Goal: Find specific page/section: Find specific page/section

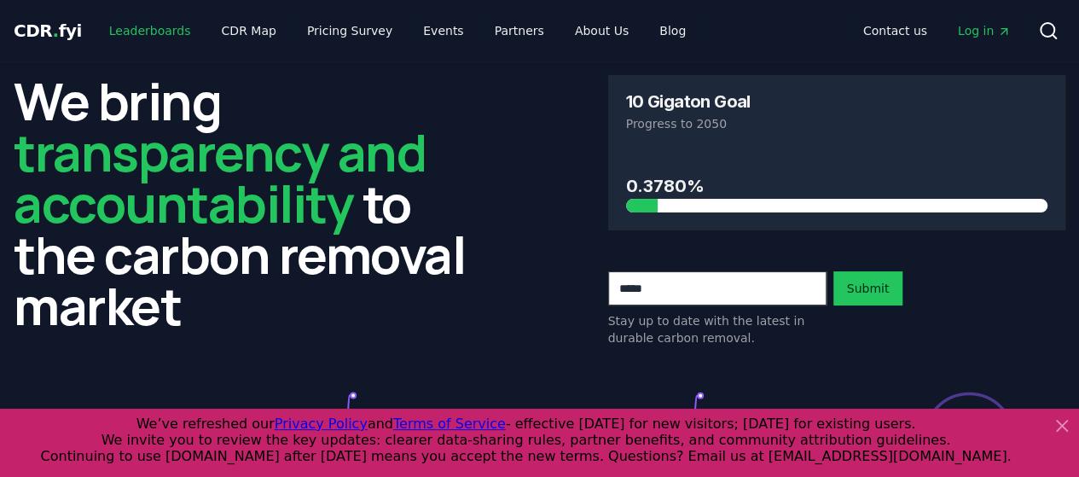
click at [134, 32] on link "Leaderboards" at bounding box center [149, 30] width 109 height 31
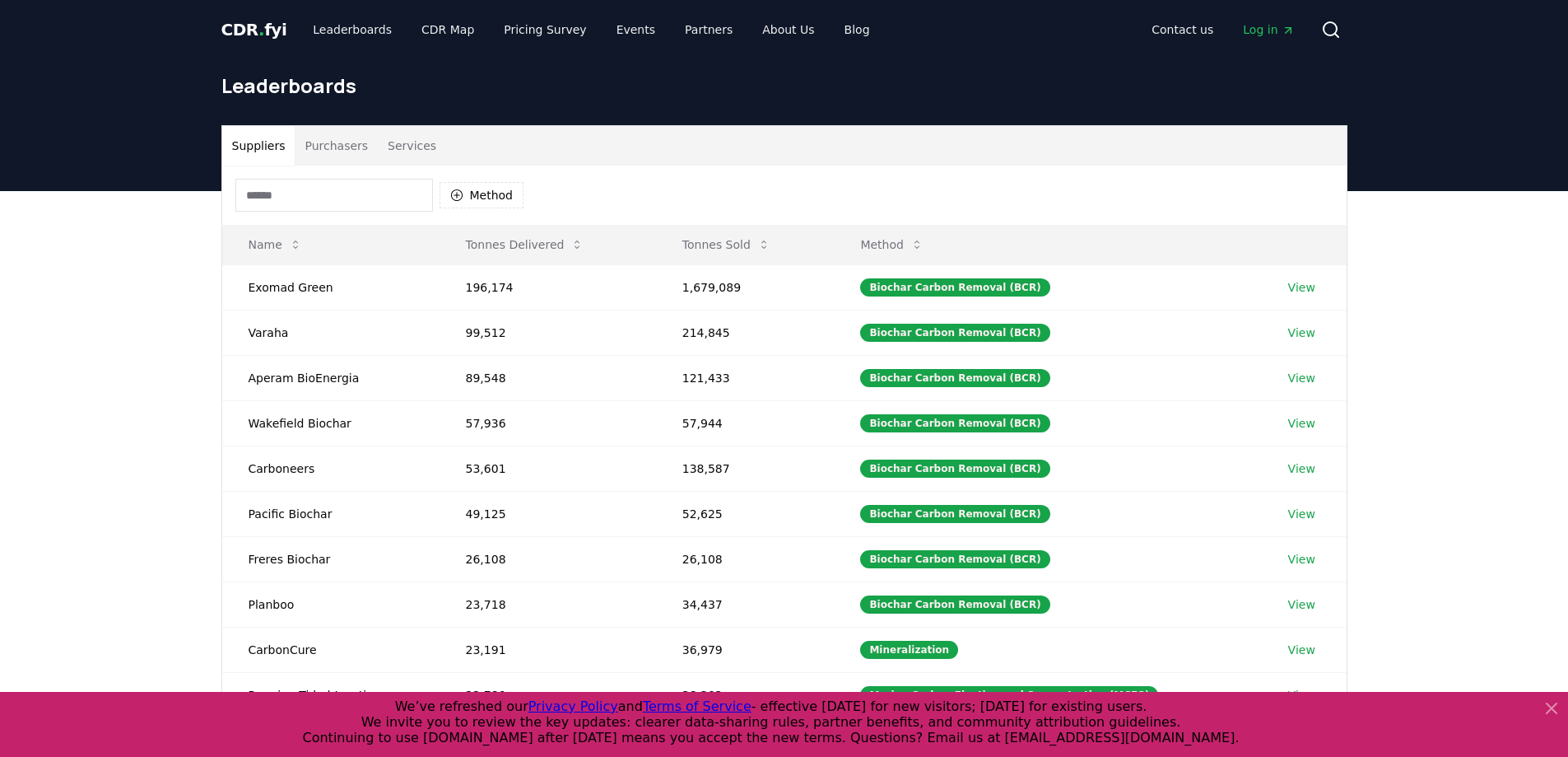
click at [325, 148] on button "Purchasers" at bounding box center [336, 145] width 83 height 40
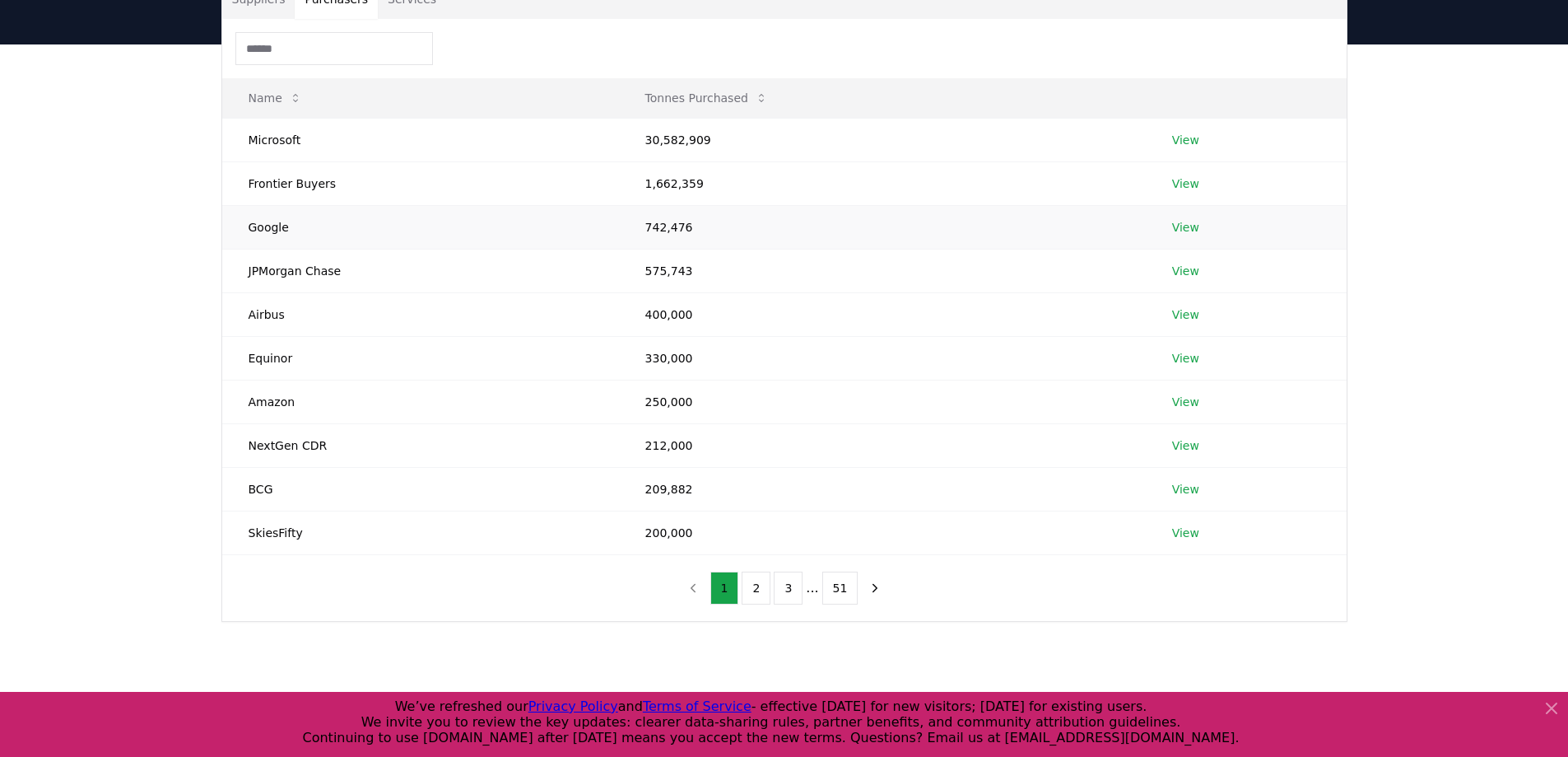
scroll to position [165, 0]
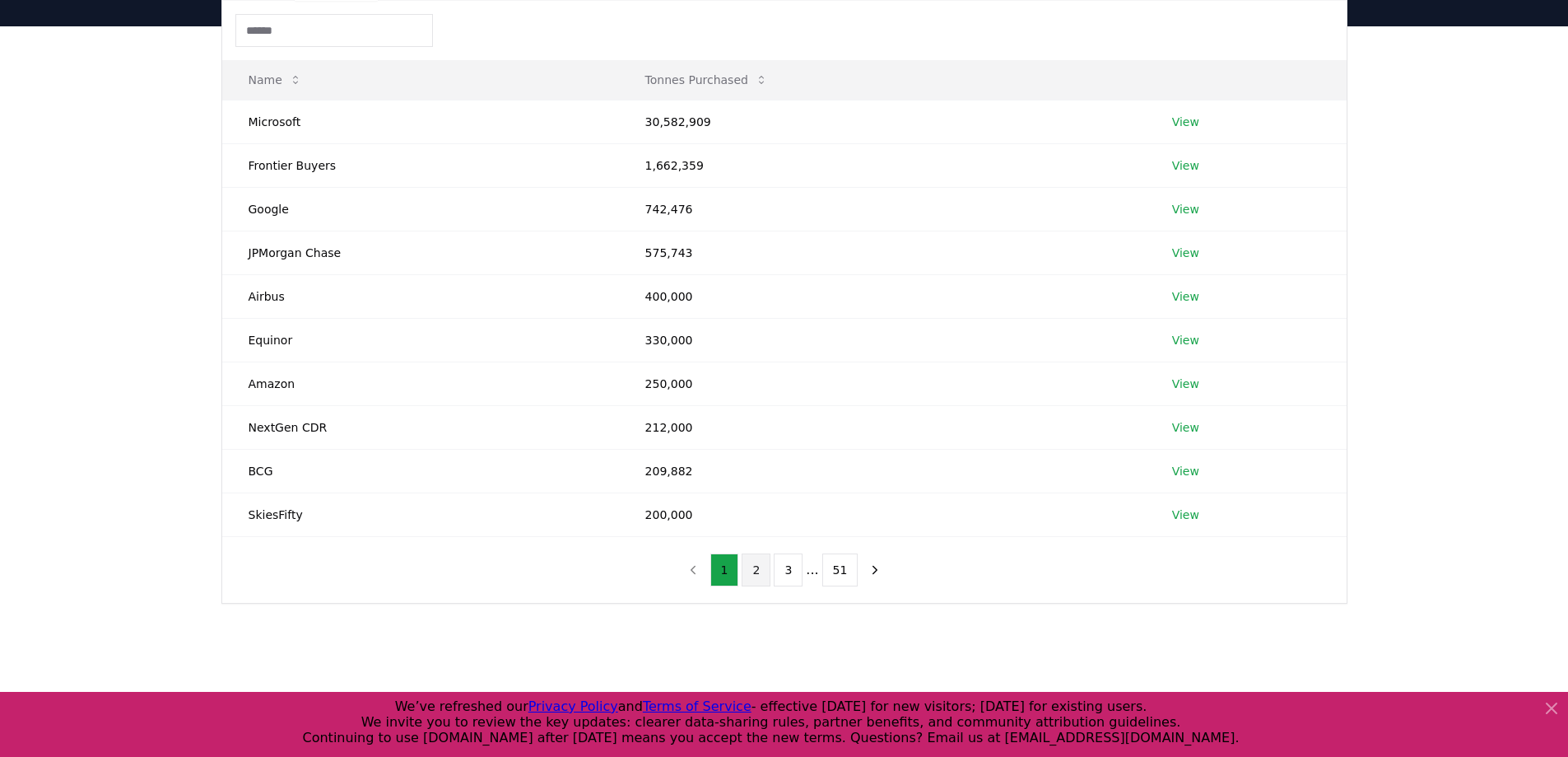
click at [761, 460] on button "2" at bounding box center [756, 570] width 29 height 33
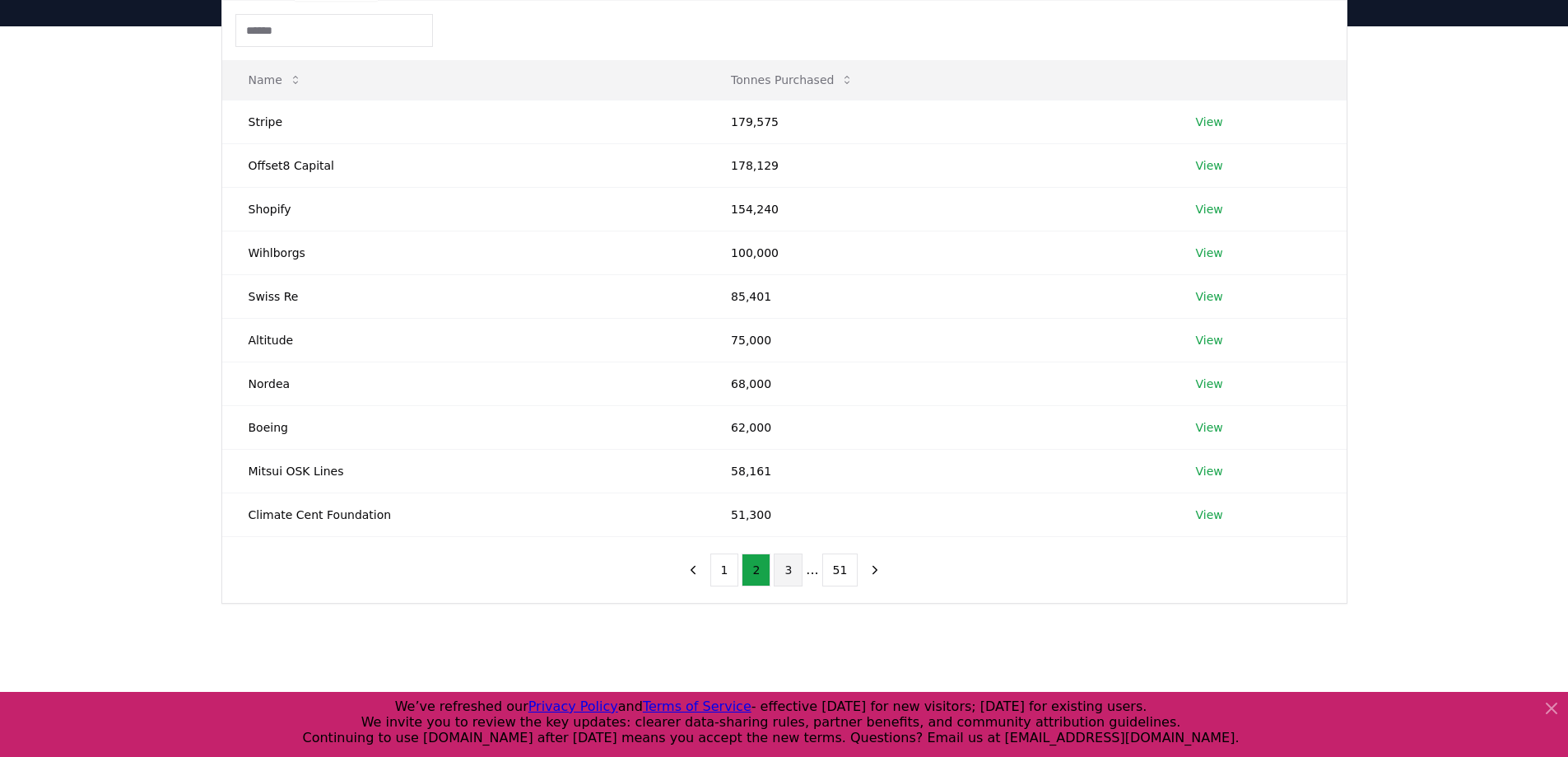
click at [788, 460] on button "3" at bounding box center [789, 570] width 29 height 33
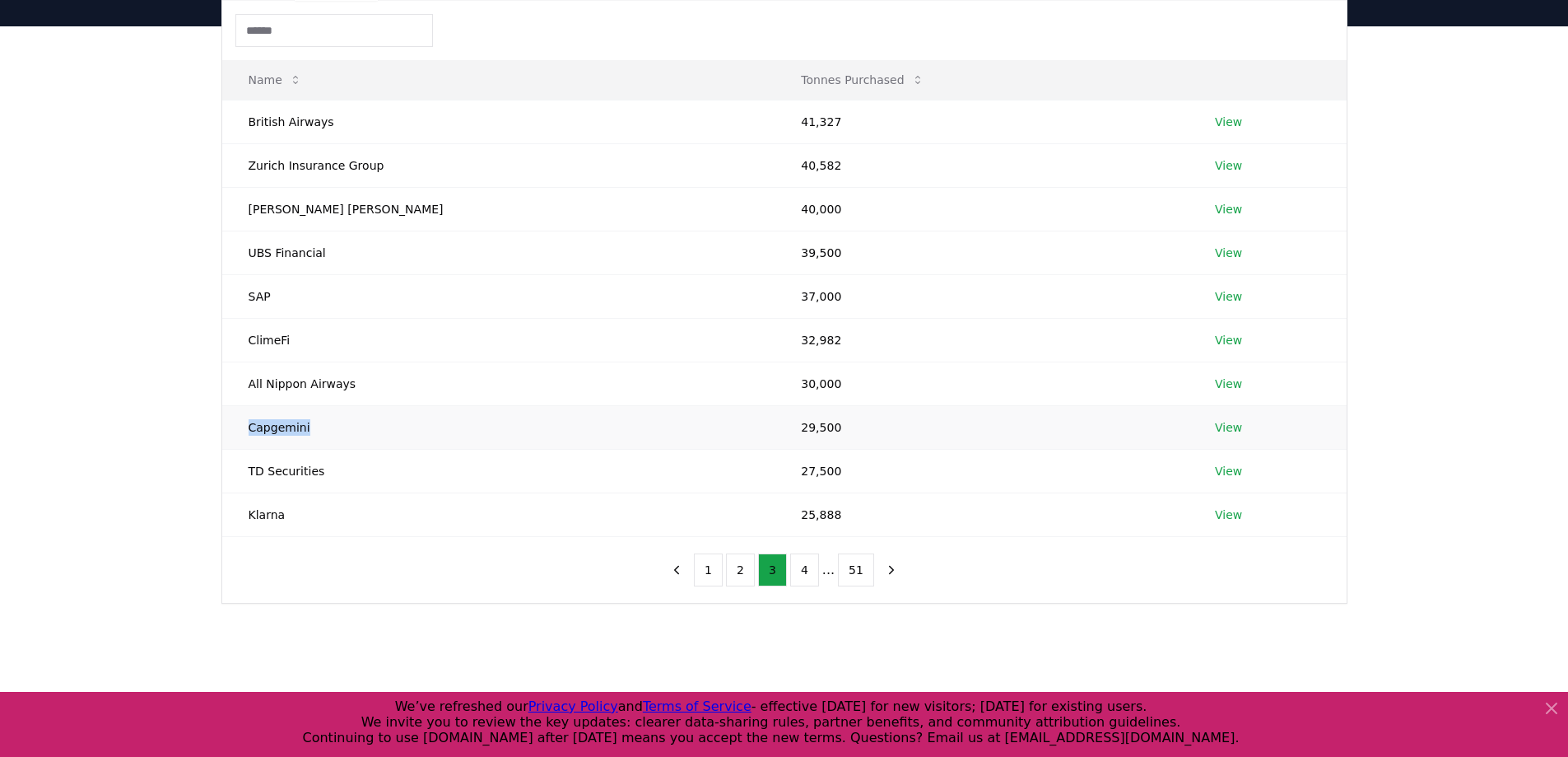
drag, startPoint x: 322, startPoint y: 431, endPoint x: 245, endPoint y: 425, distance: 77.2
click at [245, 425] on td "Capgemini" at bounding box center [498, 427] width 553 height 43
copy td "Capgemini"
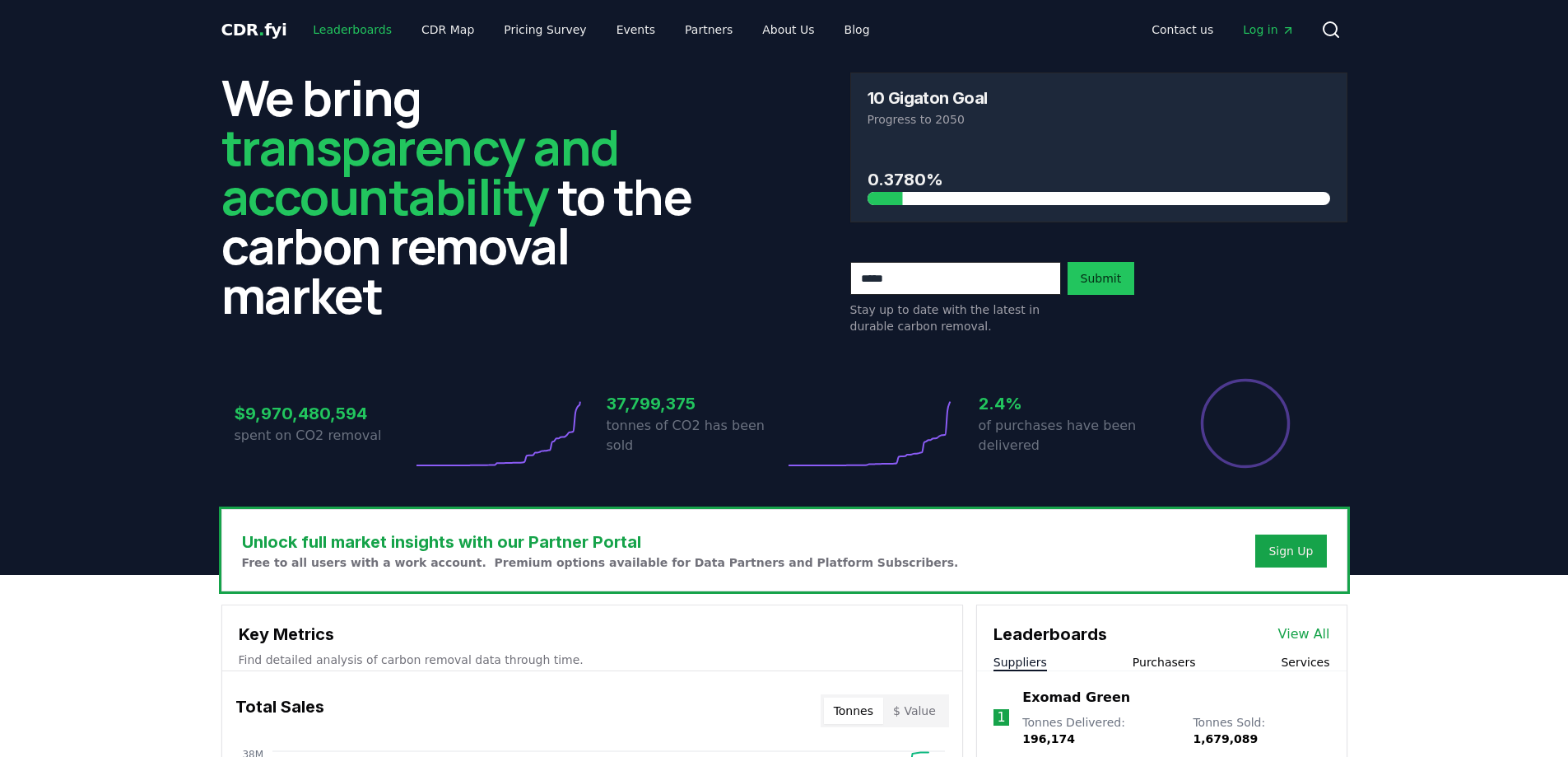
click at [323, 33] on link "Leaderboards" at bounding box center [351, 29] width 105 height 30
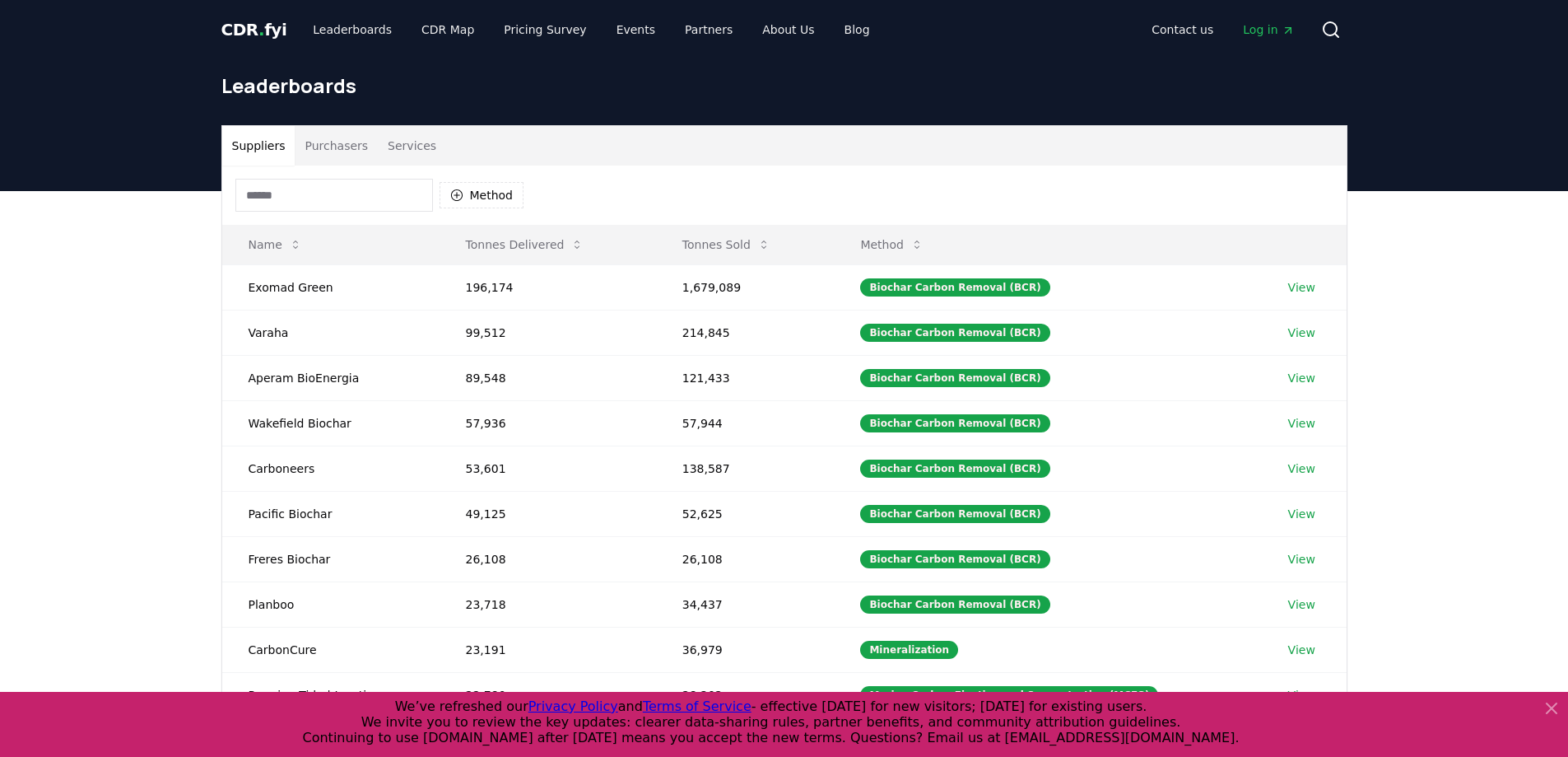
click at [318, 182] on input at bounding box center [334, 195] width 198 height 33
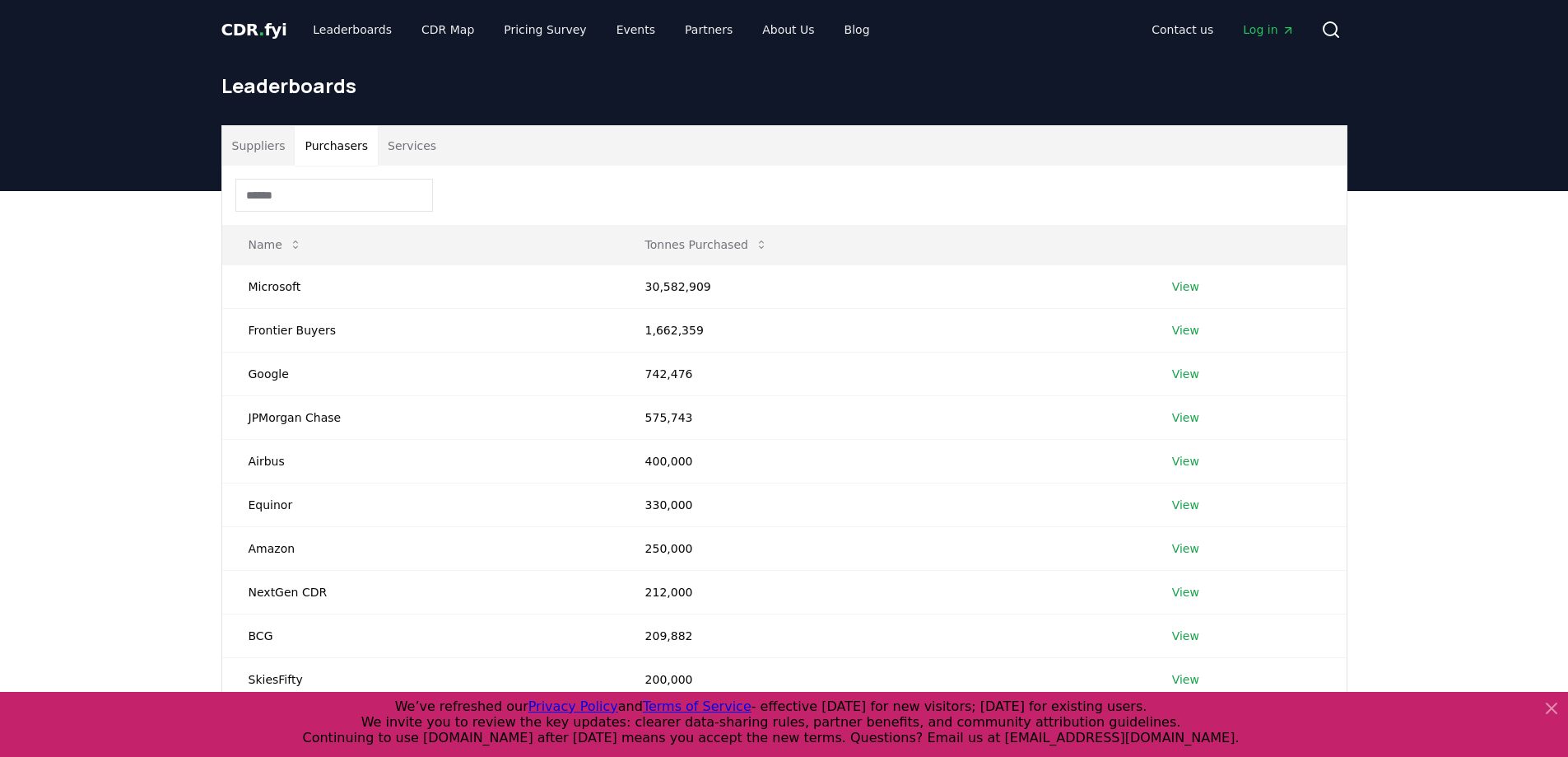
click at [328, 148] on button "Purchasers" at bounding box center [336, 145] width 83 height 40
click at [299, 198] on input at bounding box center [334, 195] width 198 height 33
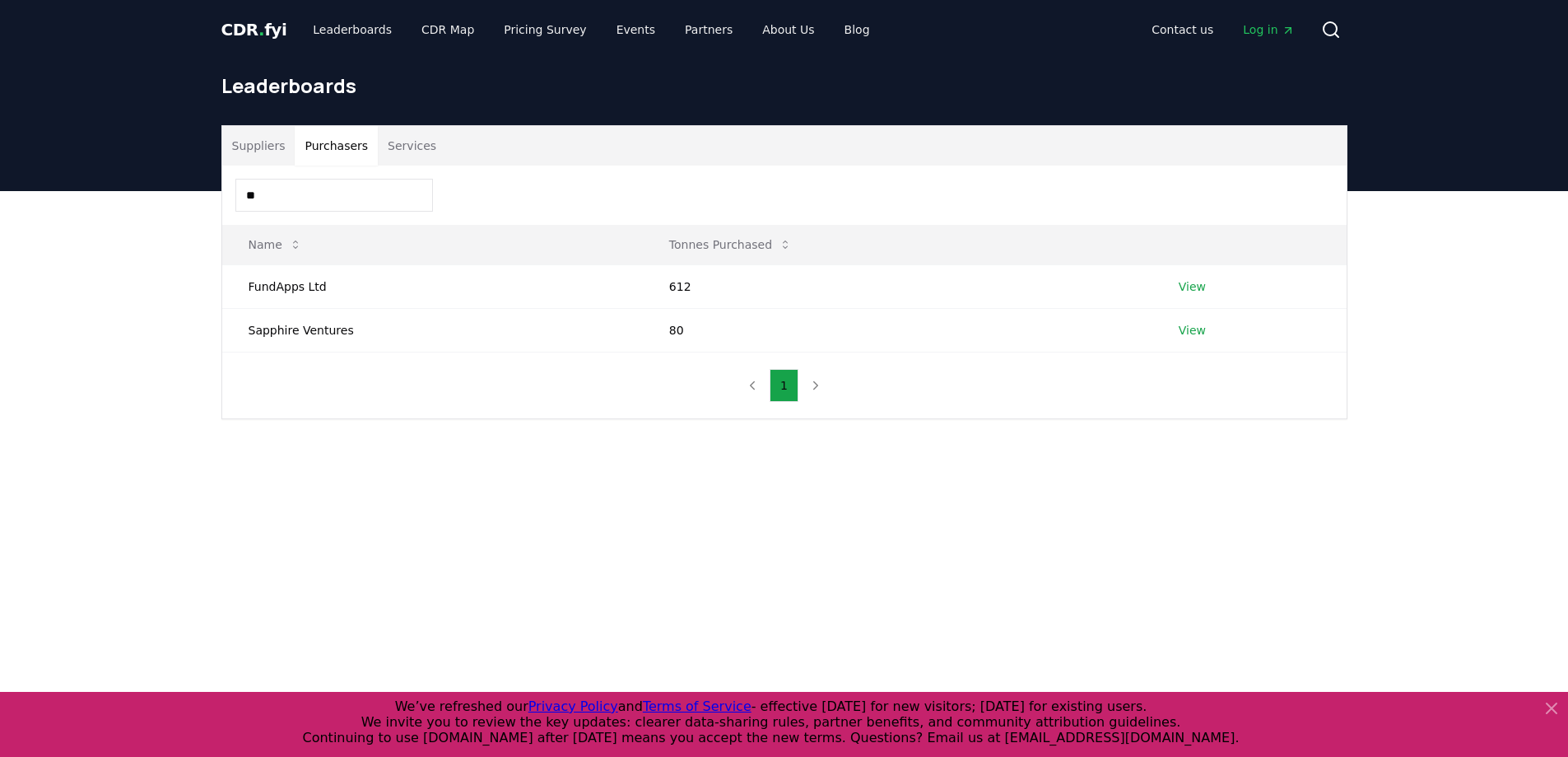
type input "*"
